Goal: Task Accomplishment & Management: Use online tool/utility

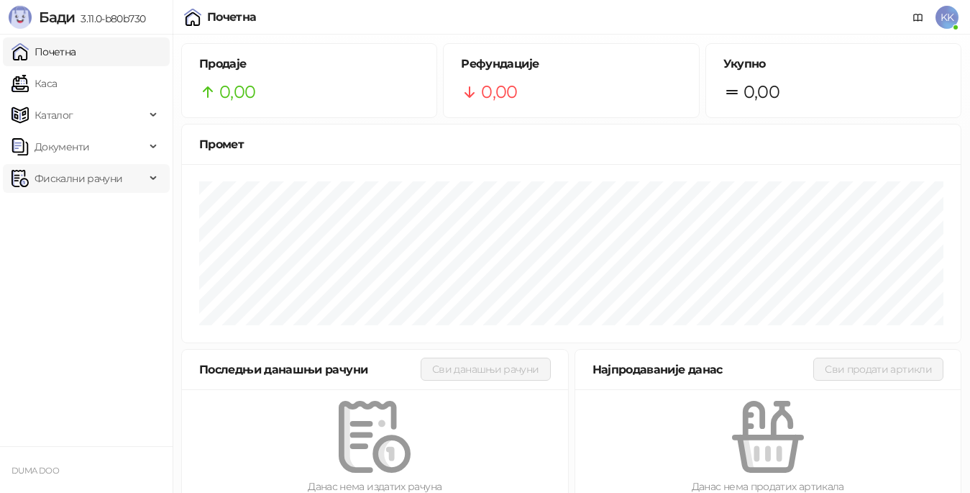
click at [70, 176] on span "Фискални рачуни" at bounding box center [79, 178] width 88 height 29
click at [78, 208] on link "Издати рачуни" at bounding box center [65, 210] width 96 height 29
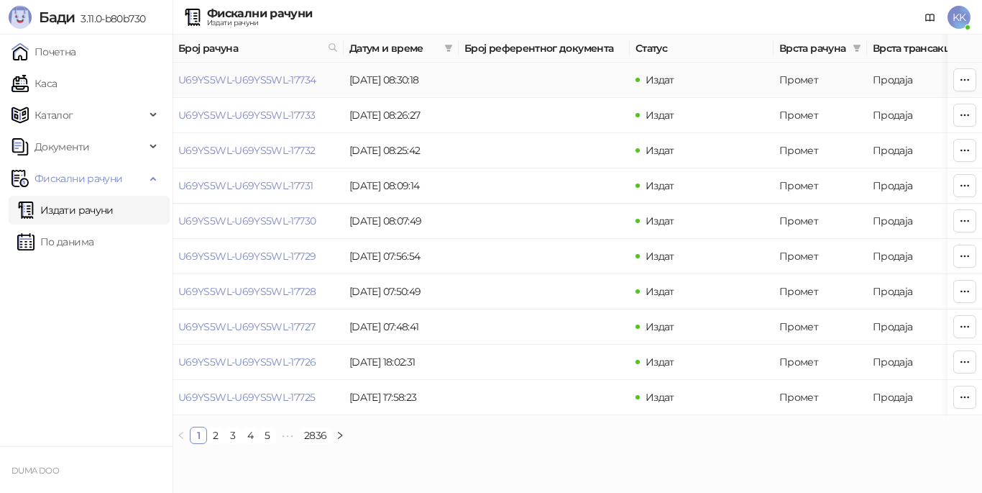
click at [279, 86] on td "U69YS5WL-U69YS5WL-17734" at bounding box center [258, 80] width 171 height 35
click at [280, 83] on link "U69YS5WL-U69YS5WL-17734" at bounding box center [246, 79] width 137 height 13
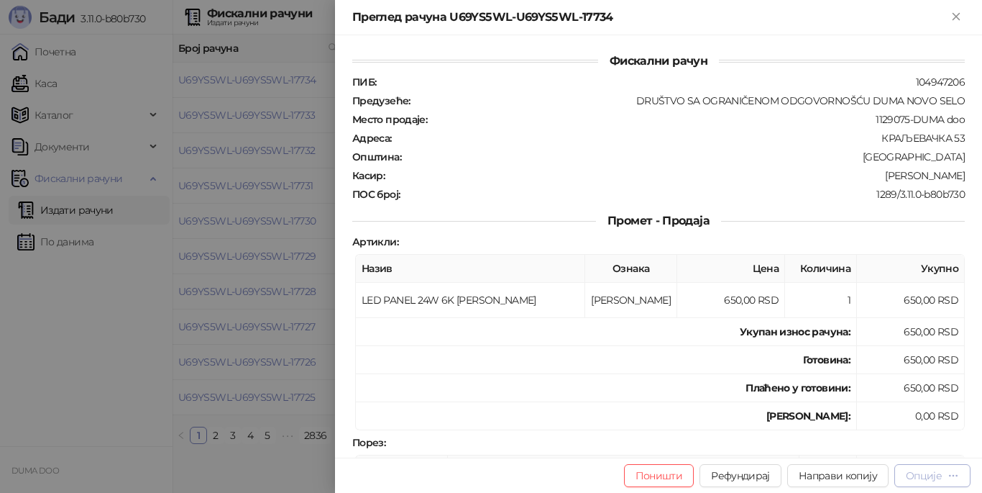
click at [908, 472] on div "Опције" at bounding box center [924, 475] width 36 height 13
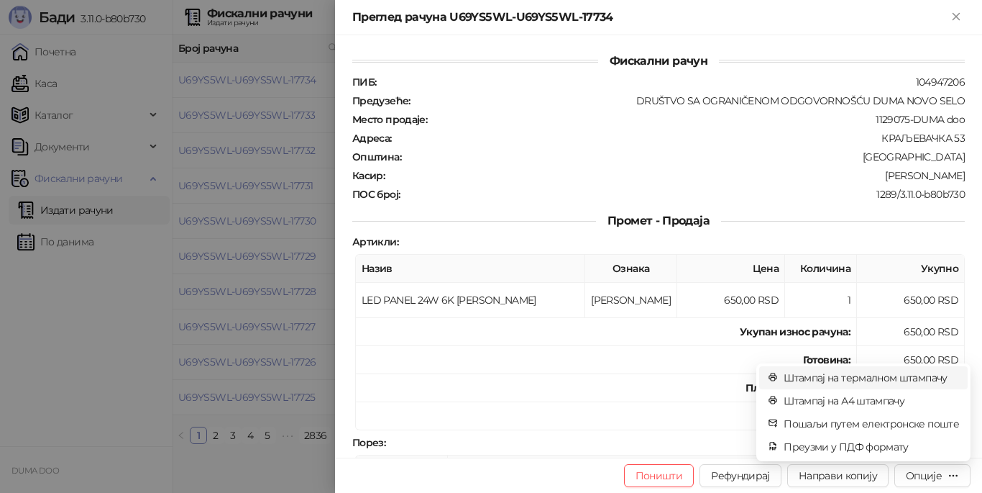
click at [851, 384] on span "Штампај на термалном штампачу" at bounding box center [871, 378] width 175 height 16
